Goal: Information Seeking & Learning: Learn about a topic

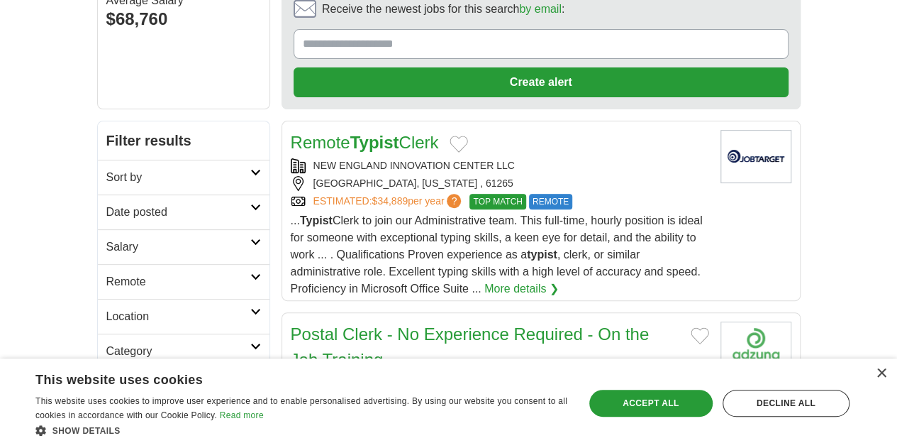
scroll to position [142, 0]
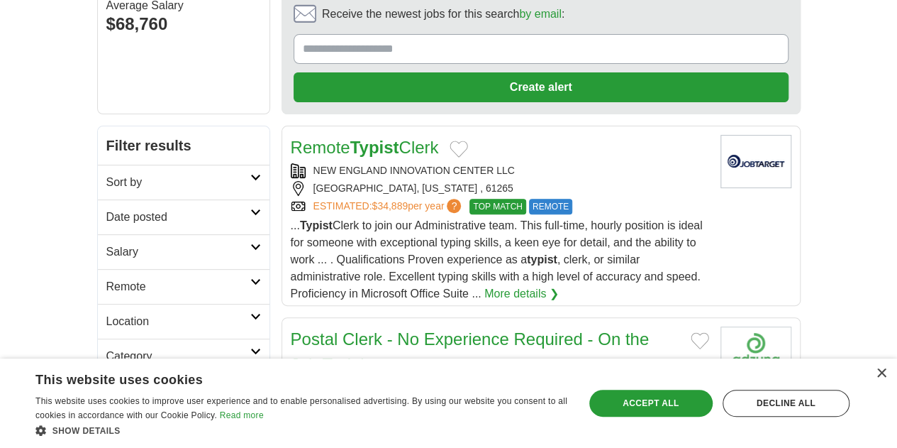
click at [299, 138] on link "Remote Typist Clerk" at bounding box center [365, 147] width 148 height 19
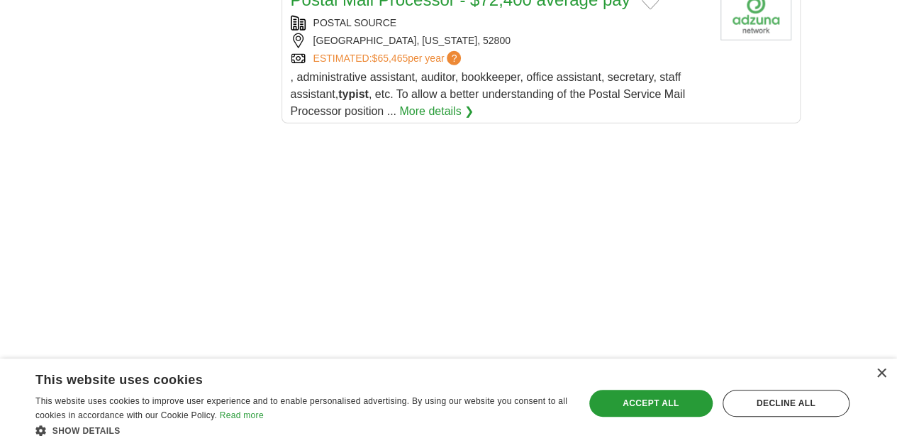
scroll to position [2009, 0]
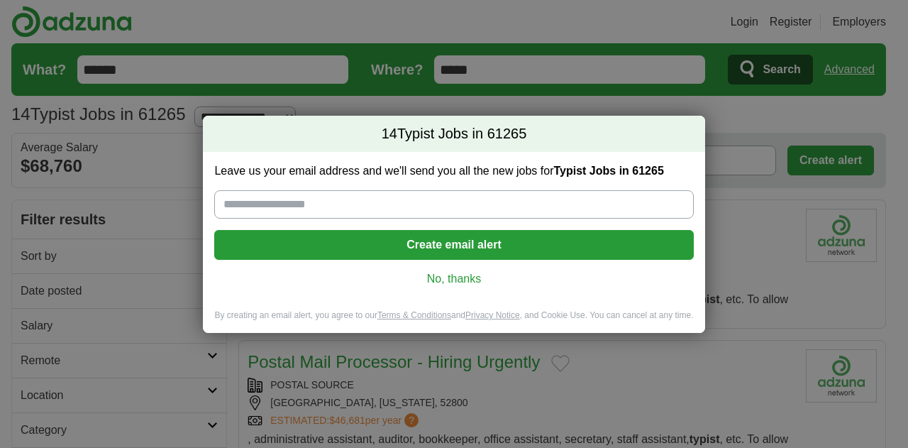
click at [440, 287] on div "Leave us your email address and we'll send you all the new jobs for Typist Jobs…" at bounding box center [453, 230] width 501 height 157
click at [435, 280] on link "No, thanks" at bounding box center [454, 279] width 456 height 16
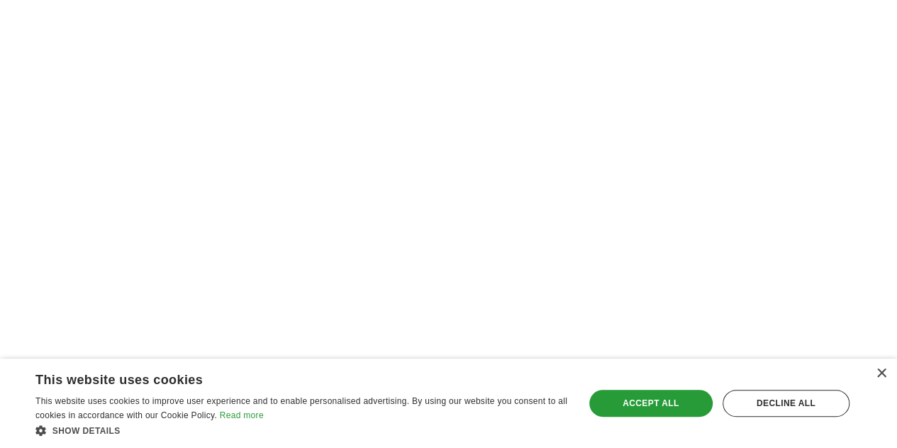
scroll to position [1135, 0]
